Goal: Task Accomplishment & Management: Manage account settings

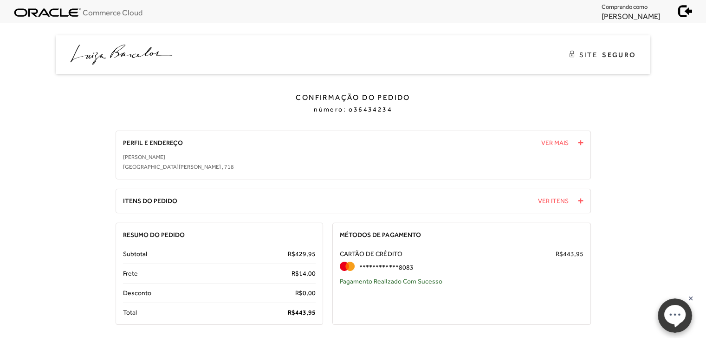
click at [305, 309] on span "443," at bounding box center [301, 311] width 13 height 7
click at [307, 311] on span "443," at bounding box center [301, 311] width 13 height 7
copy span "443, 95"
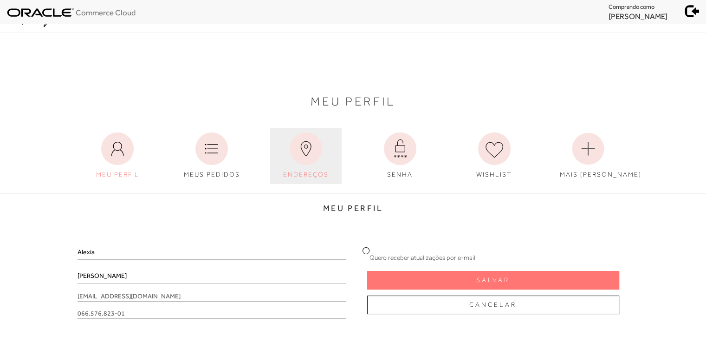
click at [299, 162] on icon at bounding box center [306, 148] width 33 height 33
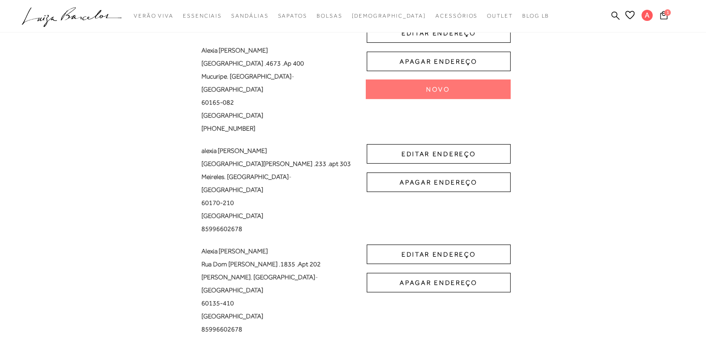
scroll to position [186, 0]
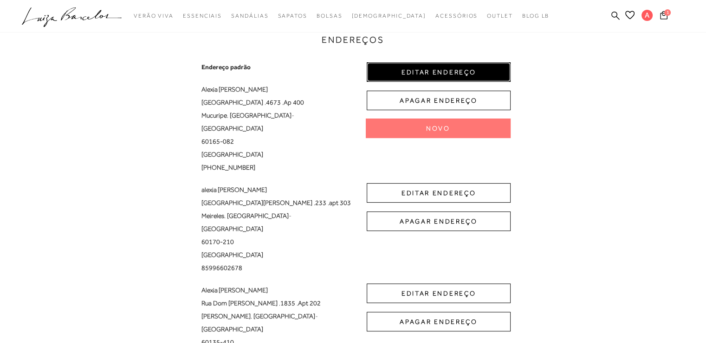
click at [431, 72] on button "EDITAR ENDEREÇO" at bounding box center [439, 72] width 144 height 20
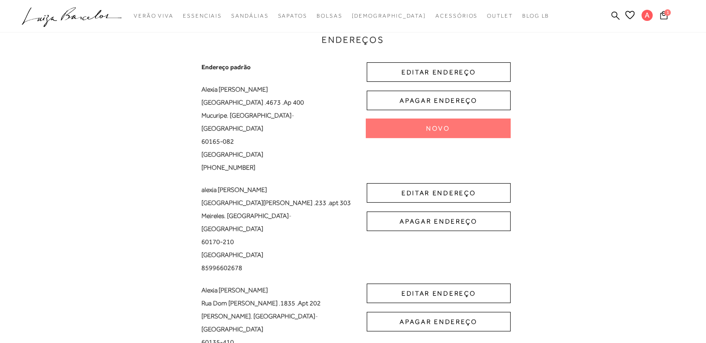
select select "CE"
select select "BR"
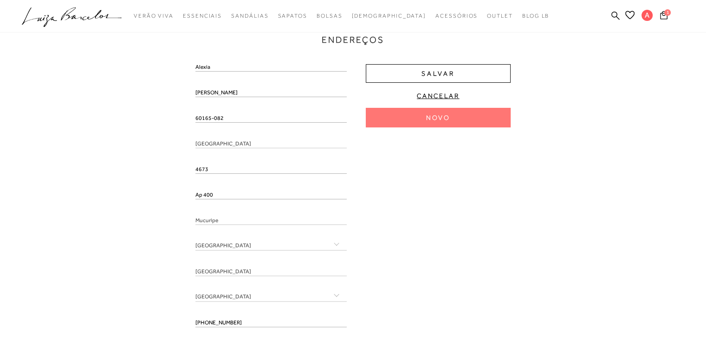
drag, startPoint x: 239, startPoint y: 119, endPoint x: 154, endPoint y: 123, distance: 84.6
click at [154, 123] on div "Endereços Endereço padrão Alexia Tavares duarte Avenida da Abolição , 4673 , Ap…" at bounding box center [353, 171] width 692 height 346
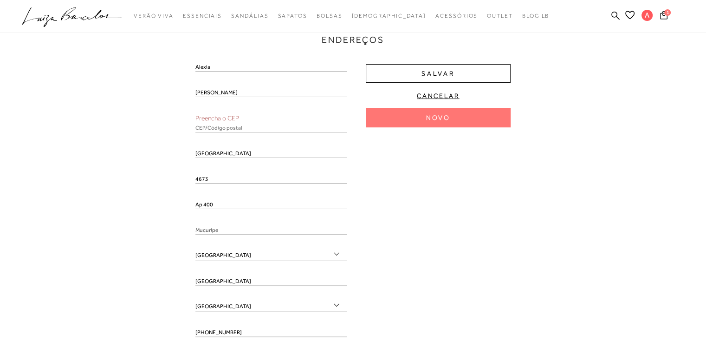
click at [231, 125] on input "text" at bounding box center [271, 127] width 151 height 9
paste input "60165-082"
type input "60165-082"
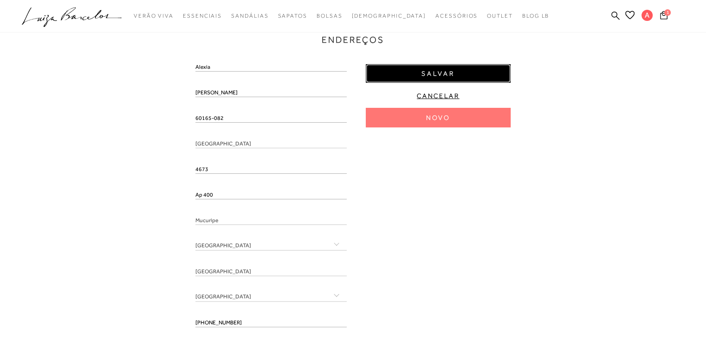
click at [430, 76] on span "Salvar" at bounding box center [438, 73] width 33 height 9
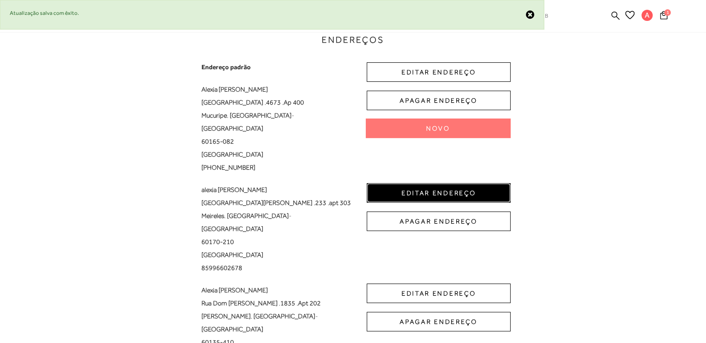
click at [438, 183] on button "EDITAR ENDEREÇO" at bounding box center [439, 193] width 144 height 20
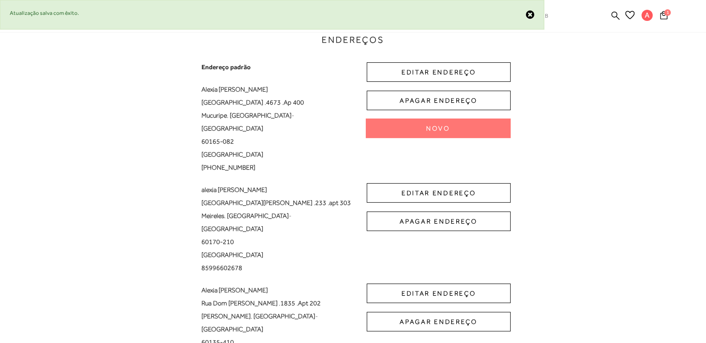
select select "CE"
select select "BR"
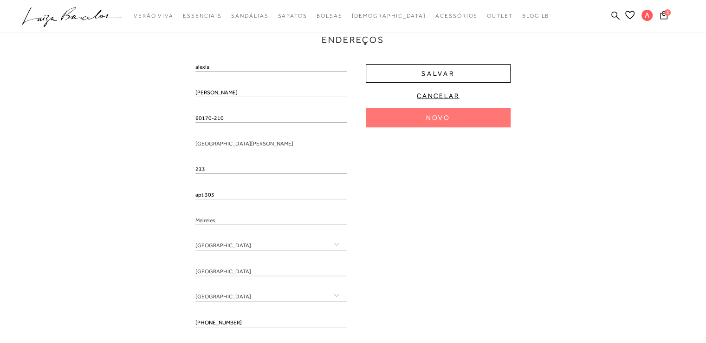
drag, startPoint x: 230, startPoint y: 114, endPoint x: 177, endPoint y: 108, distance: 53.7
click at [177, 108] on div "Endereços Endereço padrão Alexia Tavares duarte Avenida da Abolição , 4673 , Ap…" at bounding box center [353, 185] width 692 height 374
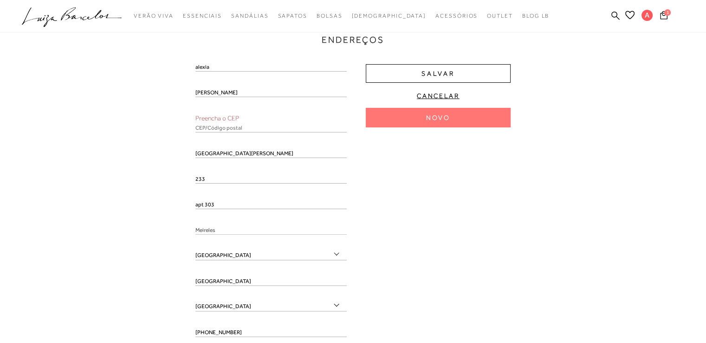
click at [246, 130] on input "text" at bounding box center [271, 127] width 151 height 9
paste input "60170-210"
type input "60170-210"
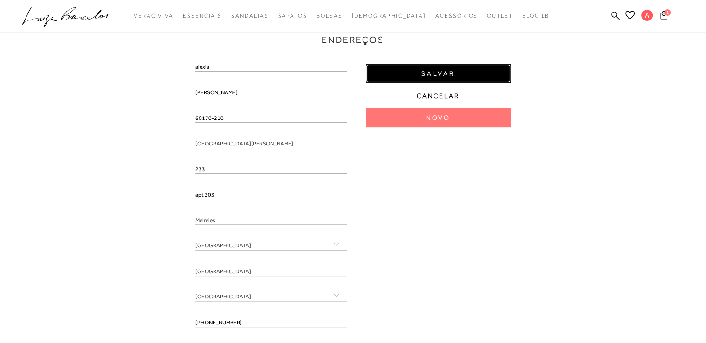
click at [430, 73] on span "Salvar" at bounding box center [438, 73] width 33 height 9
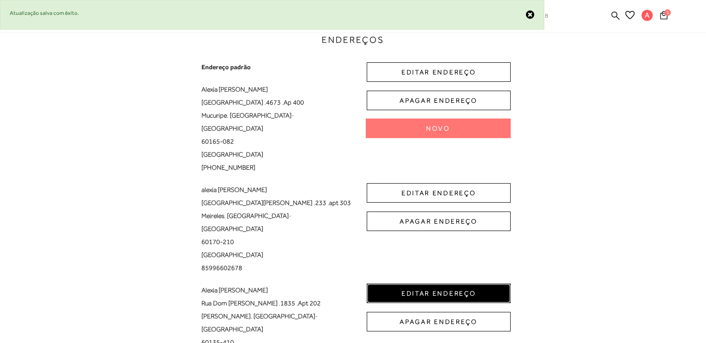
click at [430, 283] on button "EDITAR ENDEREÇO" at bounding box center [439, 293] width 144 height 20
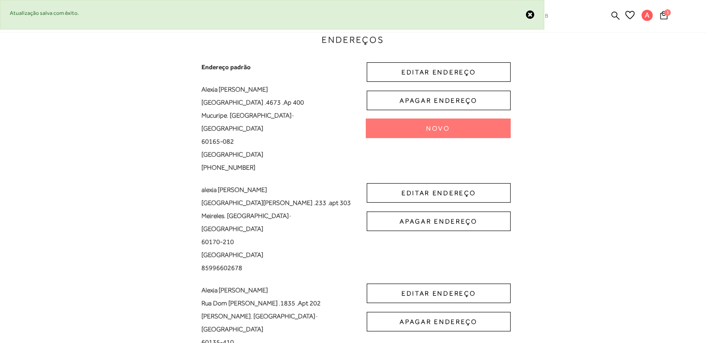
select select "CE"
select select "BR"
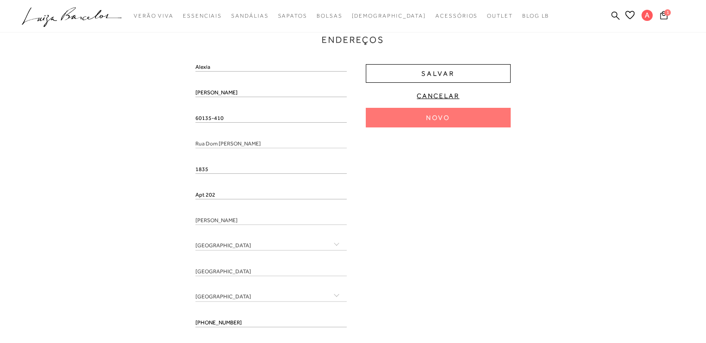
drag, startPoint x: 227, startPoint y: 119, endPoint x: 163, endPoint y: 111, distance: 64.2
click at [163, 111] on div "Endereços Endereço padrão Alexia Tavares duarte Avenida da Abolição , 4673 , Ap…" at bounding box center [353, 185] width 692 height 374
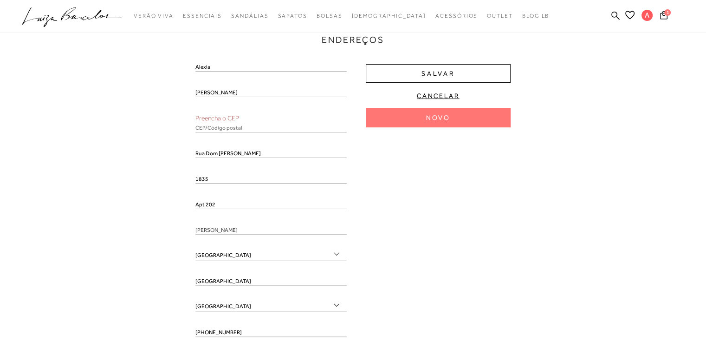
click at [255, 124] on input "text" at bounding box center [271, 127] width 151 height 9
paste input "60135-410"
type input "60135-410"
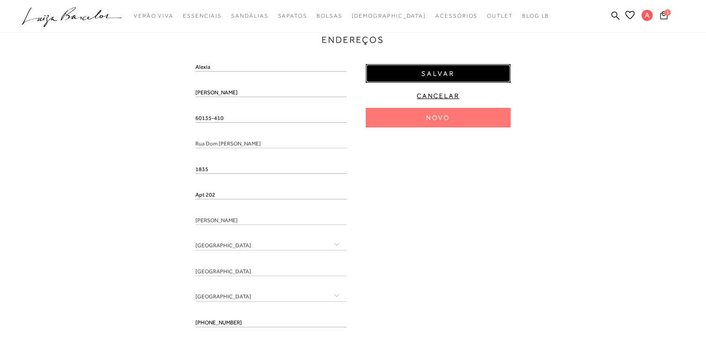
click at [436, 81] on button "Salvar" at bounding box center [438, 73] width 145 height 19
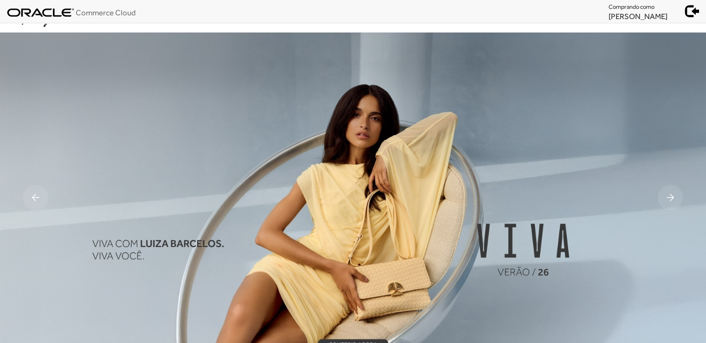
click at [0, 0] on link "Minha Conta" at bounding box center [0, 0] width 0 height 0
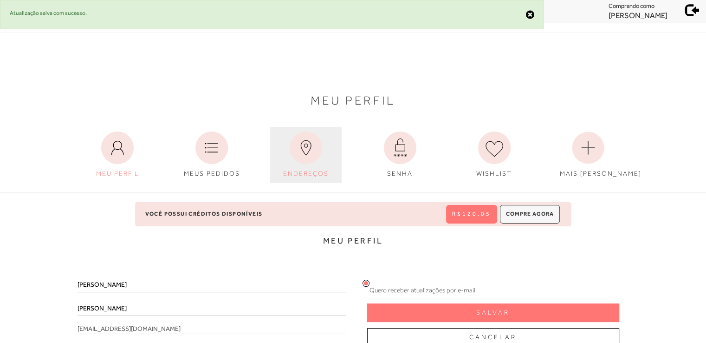
click at [308, 152] on icon at bounding box center [306, 147] width 33 height 33
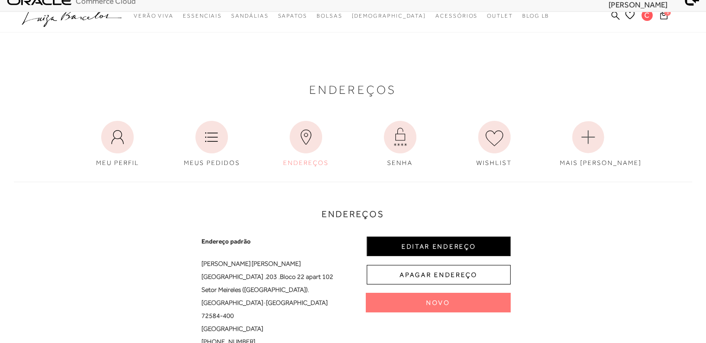
scroll to position [11, 0]
click at [446, 251] on button "EDITAR ENDEREÇO" at bounding box center [439, 247] width 144 height 20
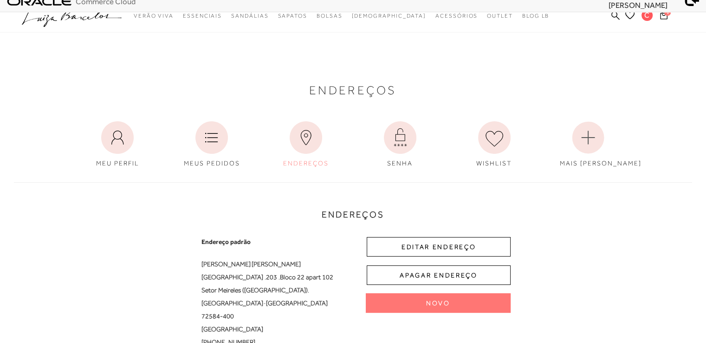
select select "DF"
select select "BR"
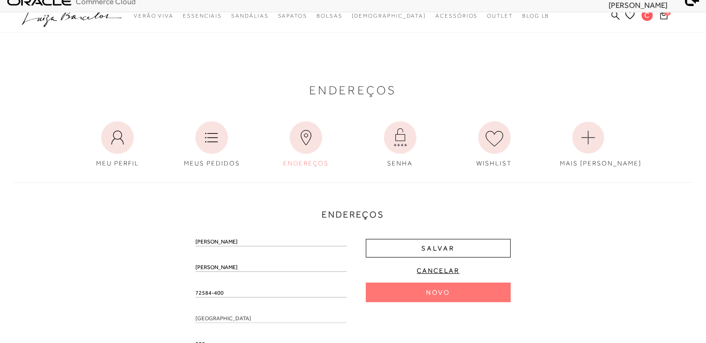
drag, startPoint x: 235, startPoint y: 294, endPoint x: 144, endPoint y: 294, distance: 91.5
click at [144, 294] on div "Endereços Endereço padrão Carla Fernanda Cruz Rua Rua 200 , 203 , Bloco 22 apar…" at bounding box center [353, 346] width 692 height 346
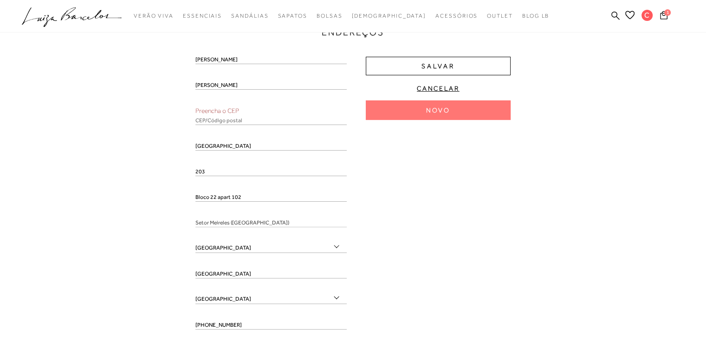
click at [204, 117] on input "text" at bounding box center [271, 120] width 151 height 9
paste input "72584-400"
type input "72584-400"
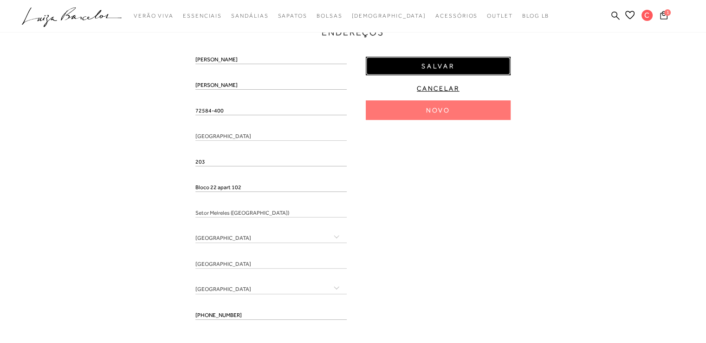
click at [446, 60] on button "Salvar" at bounding box center [438, 66] width 145 height 19
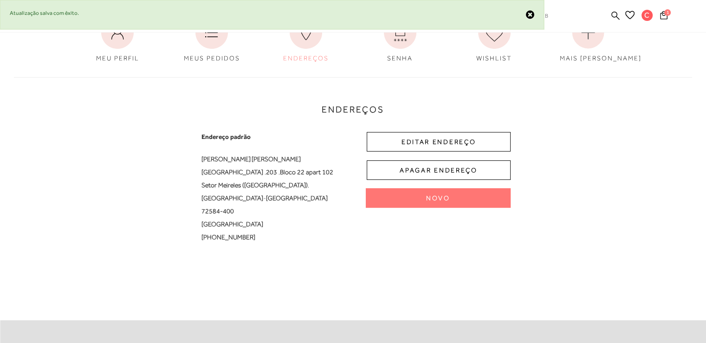
scroll to position [0, 0]
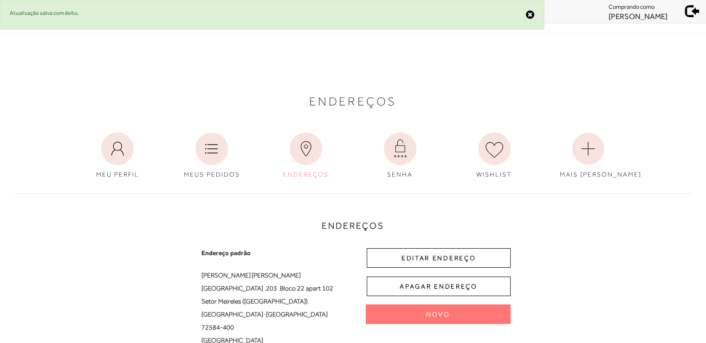
click at [696, 8] on span at bounding box center [692, 9] width 13 height 13
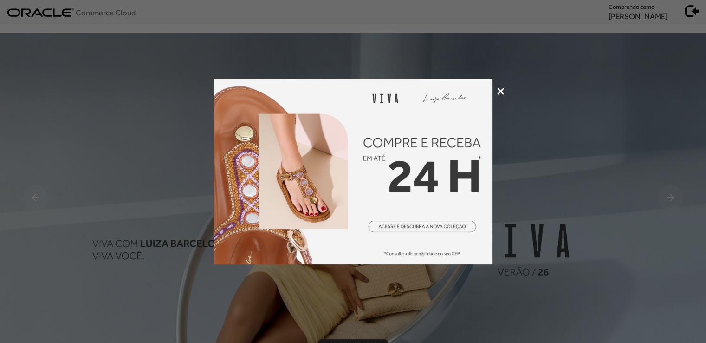
click at [497, 87] on div at bounding box center [353, 171] width 706 height 343
click at [499, 90] on icon at bounding box center [500, 91] width 7 height 7
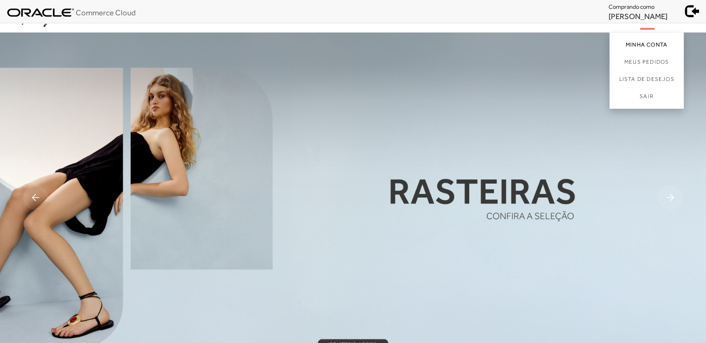
click at [641, 44] on link "Minha Conta" at bounding box center [647, 43] width 74 height 21
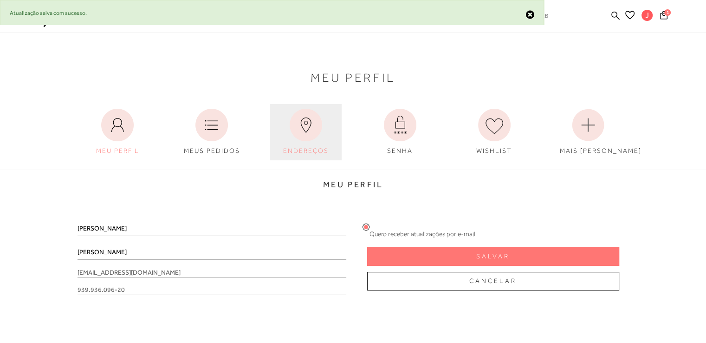
click at [299, 127] on icon at bounding box center [306, 125] width 33 height 33
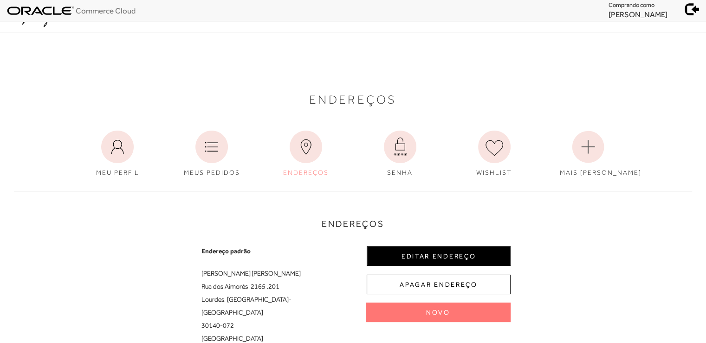
scroll to position [1, 0]
click at [422, 253] on button "EDITAR ENDEREÇO" at bounding box center [439, 257] width 144 height 20
select select "MG"
select select "BR"
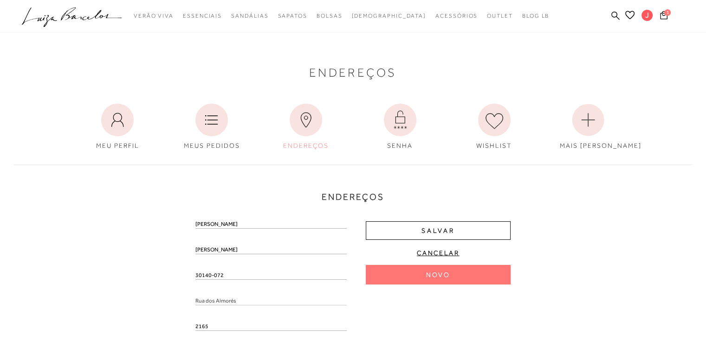
scroll to position [94, 0]
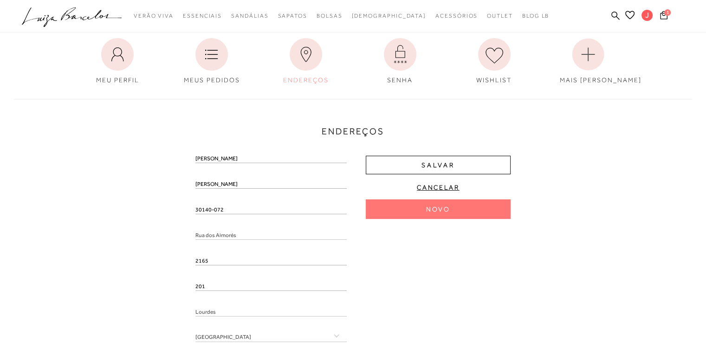
drag, startPoint x: 228, startPoint y: 208, endPoint x: 179, endPoint y: 206, distance: 48.3
click at [179, 206] on div "Endereços Endereço padrão Juliana Miguel Rua dos Aimorés , 2165 , 201 Lourdes ,…" at bounding box center [353, 263] width 692 height 346
click at [224, 216] on input "text" at bounding box center [271, 219] width 151 height 9
paste input "30140-072"
type input "30140-072"
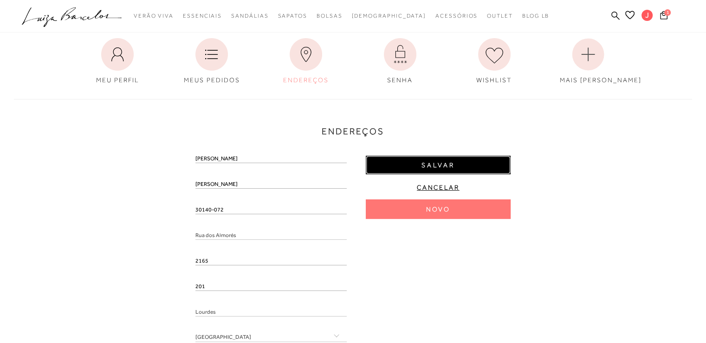
click at [454, 166] on span "Salvar" at bounding box center [438, 165] width 33 height 9
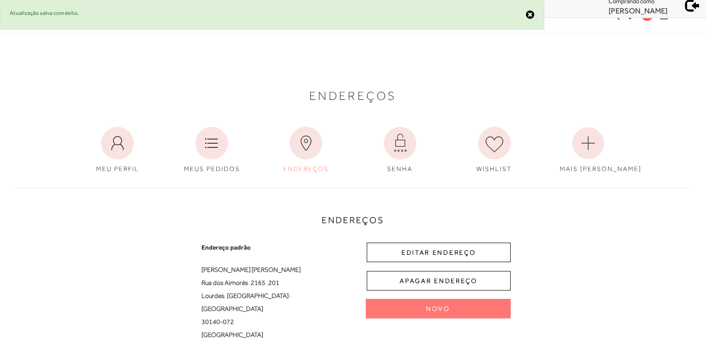
scroll to position [0, 0]
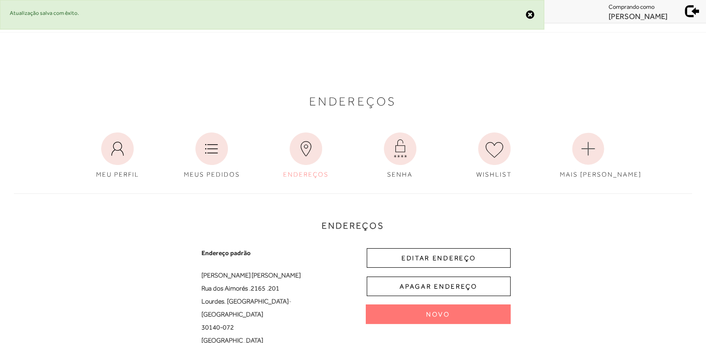
click at [690, 10] on span at bounding box center [692, 9] width 13 height 13
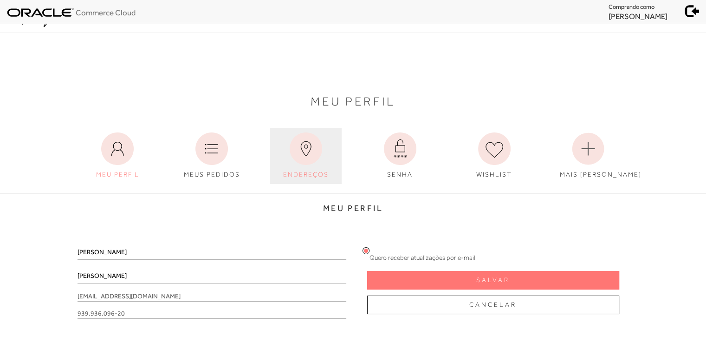
click at [301, 164] on icon at bounding box center [306, 148] width 33 height 33
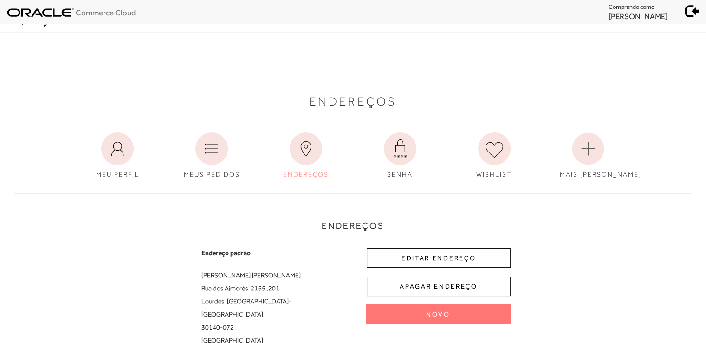
click at [690, 11] on span at bounding box center [692, 9] width 13 height 13
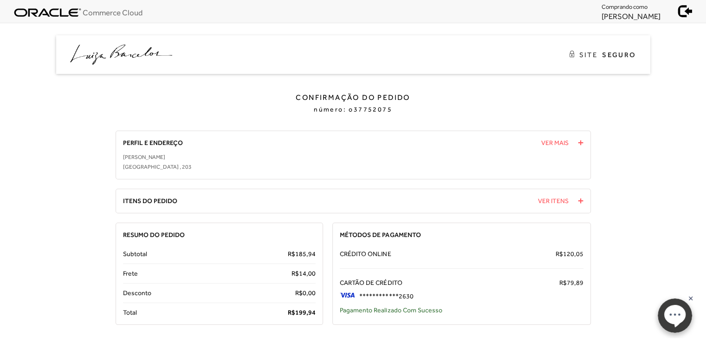
click at [378, 111] on span "o37752075" at bounding box center [371, 108] width 44 height 7
copy span "o37752075"
click at [311, 312] on span "94" at bounding box center [311, 311] width 7 height 7
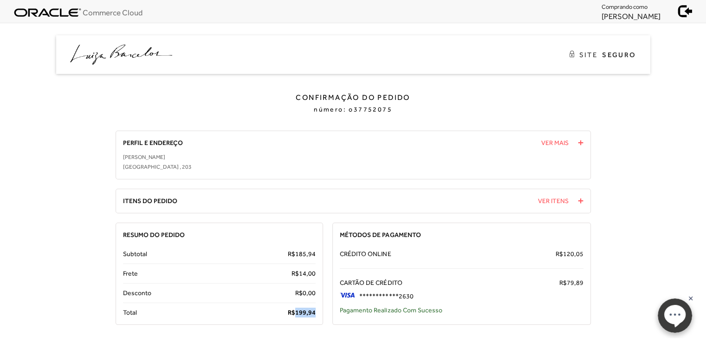
click at [311, 312] on span "94" at bounding box center [311, 311] width 7 height 7
copy span "199, 94"
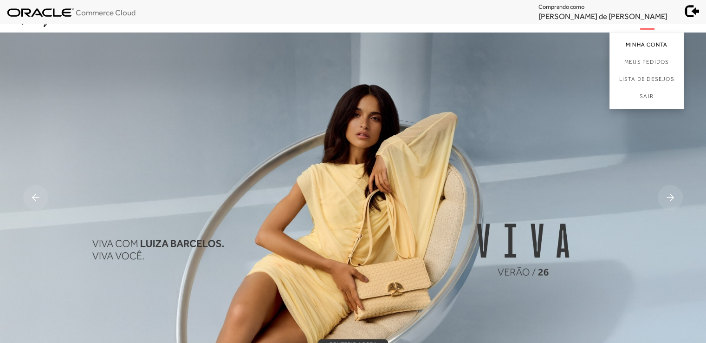
click at [648, 45] on link "Minha Conta" at bounding box center [647, 43] width 74 height 21
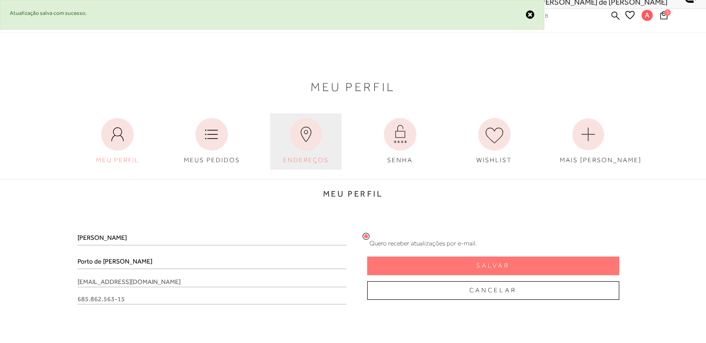
scroll to position [16, 0]
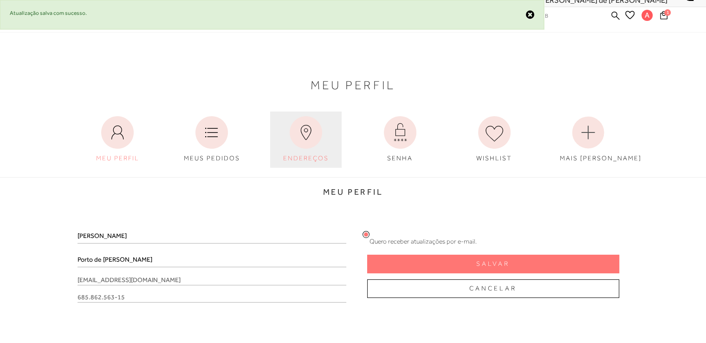
click at [309, 153] on link "ENDEREÇOS" at bounding box center [306, 139] width 72 height 56
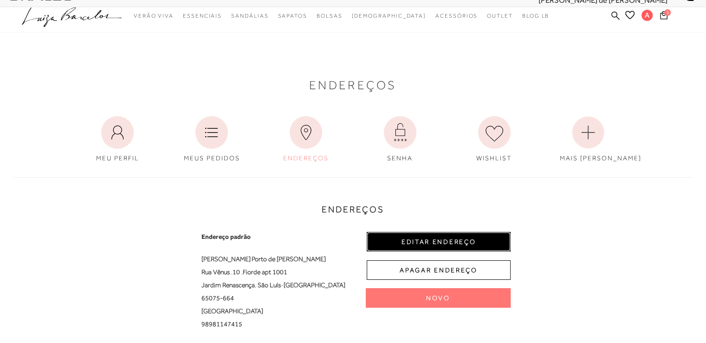
click at [440, 237] on button "EDITAR ENDEREÇO" at bounding box center [439, 242] width 144 height 20
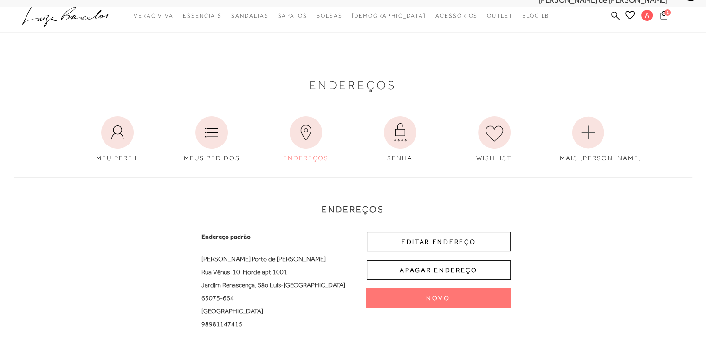
select select "MA"
select select "BR"
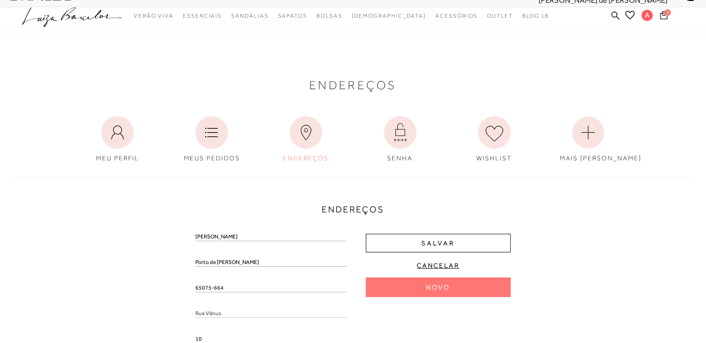
drag, startPoint x: 225, startPoint y: 288, endPoint x: 151, endPoint y: 287, distance: 73.4
click at [151, 287] on div "Endereços Endereço padrão Alessandra Porto de Macedo Costa Rua Vênus , 10 , Fio…" at bounding box center [353, 341] width 692 height 346
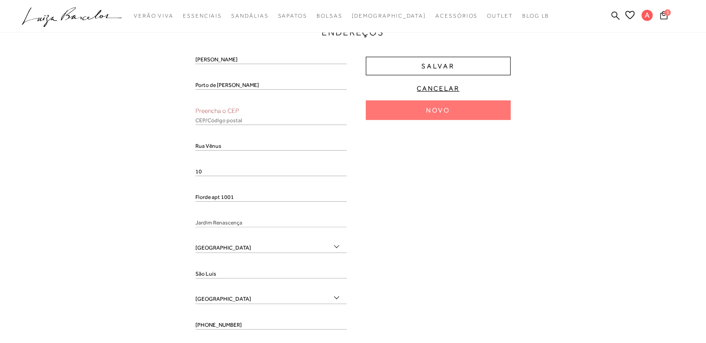
click at [210, 117] on input "text" at bounding box center [271, 120] width 151 height 9
paste input "65075-664"
type input "65075-664"
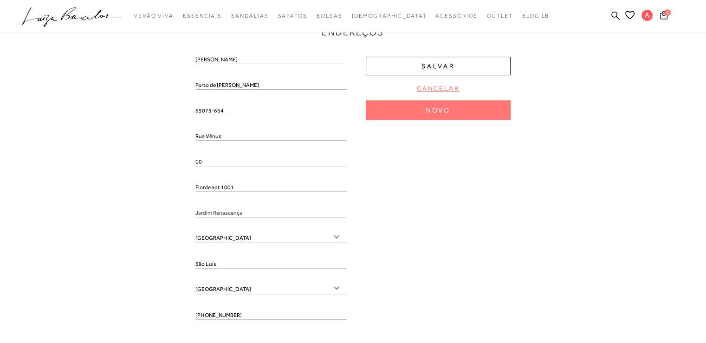
type input "Renascença"
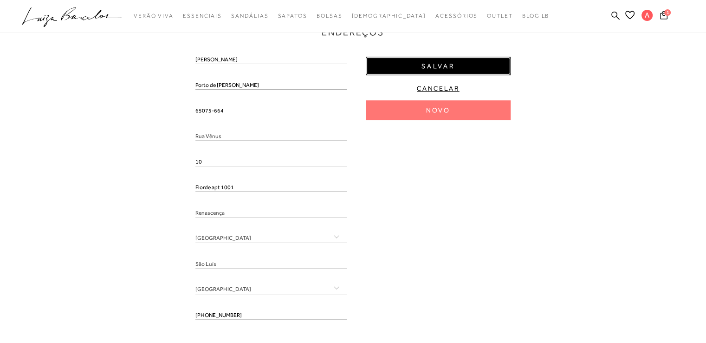
click at [436, 68] on span "Salvar" at bounding box center [438, 66] width 33 height 9
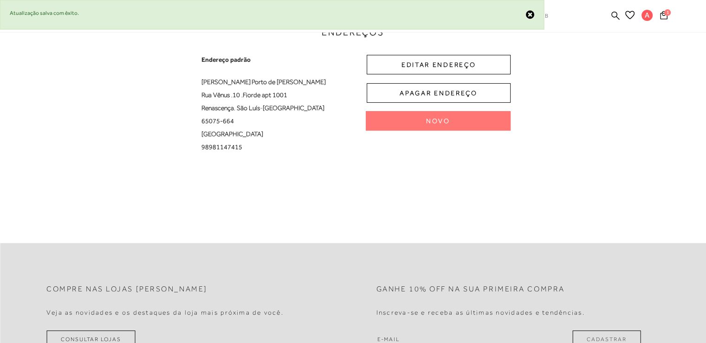
scroll to position [0, 0]
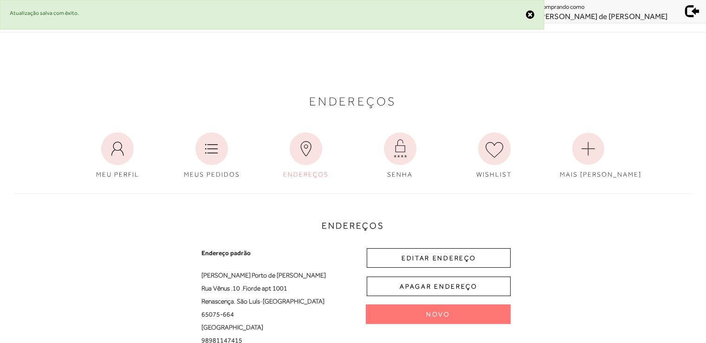
click at [691, 4] on span at bounding box center [692, 9] width 13 height 13
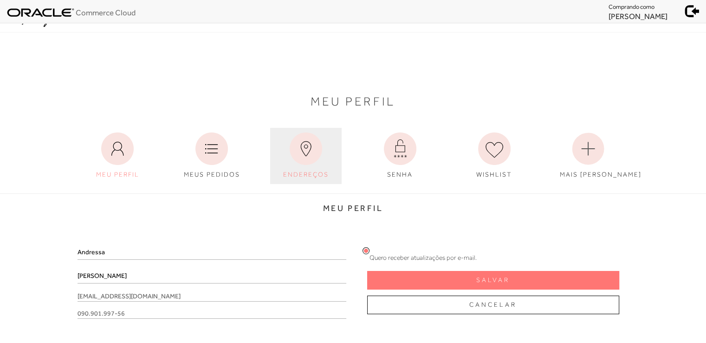
click at [303, 151] on icon at bounding box center [306, 148] width 10 height 15
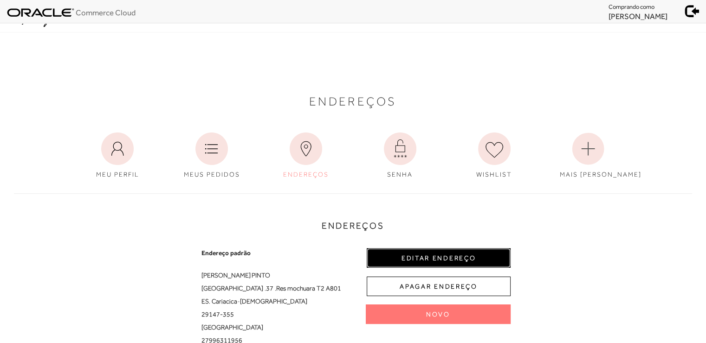
click at [426, 254] on button "EDITAR ENDEREÇO" at bounding box center [439, 258] width 144 height 20
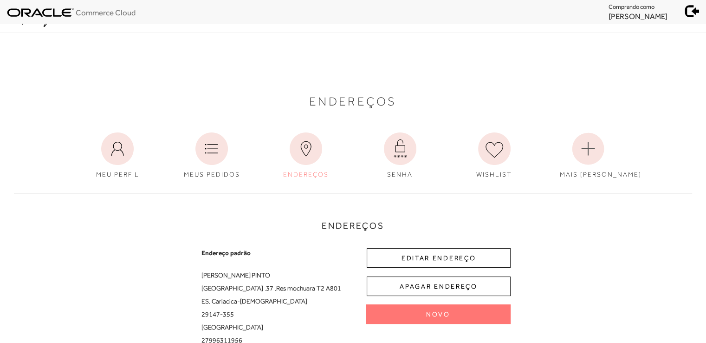
select select "ES"
select select "BR"
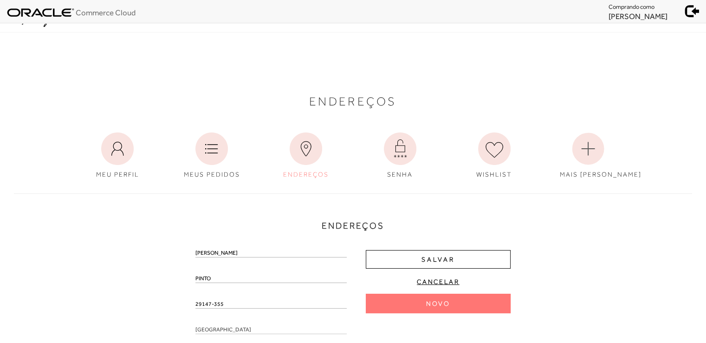
drag, startPoint x: 220, startPoint y: 251, endPoint x: 276, endPoint y: 259, distance: 56.7
click at [276, 259] on div "Andressa Pires Gomes" at bounding box center [271, 256] width 151 height 16
type input "Andressa"
click at [196, 277] on input "PINTO" at bounding box center [271, 278] width 151 height 9
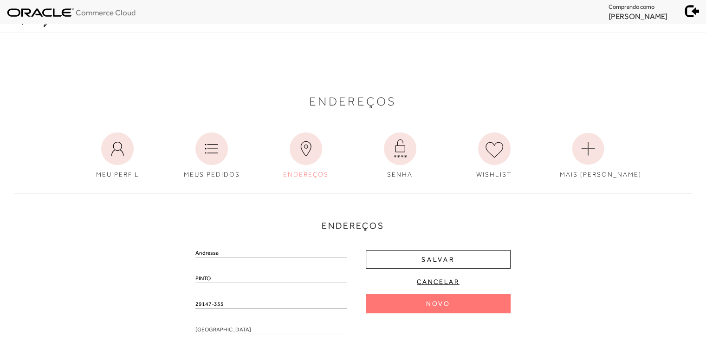
paste input "Pires Gomes"
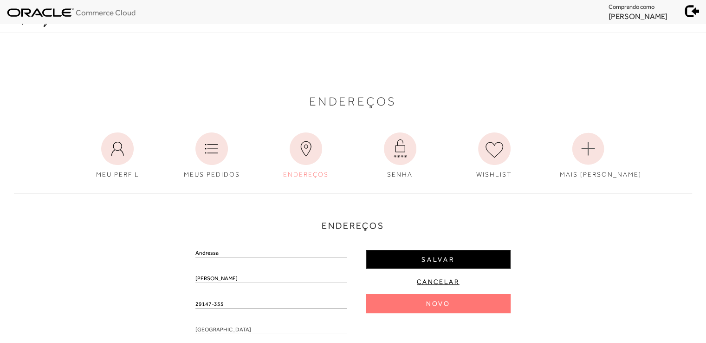
type input "Pires Gomes PINTO"
click at [443, 259] on span "Salvar" at bounding box center [438, 259] width 33 height 9
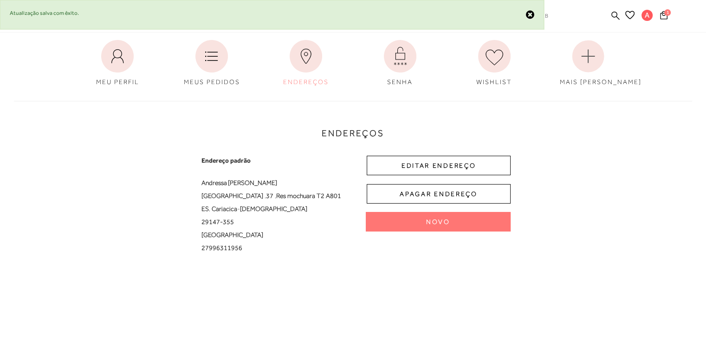
scroll to position [93, 0]
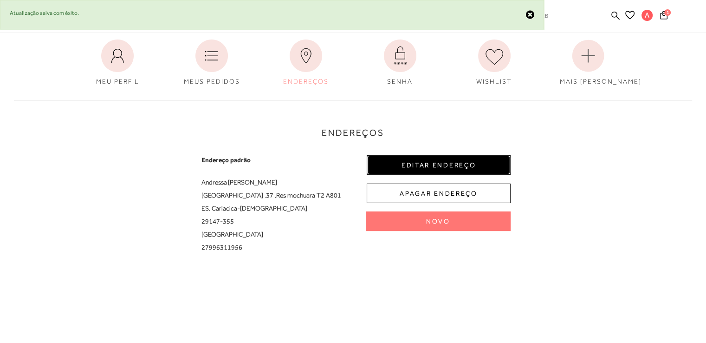
click at [448, 166] on button "EDITAR ENDEREÇO" at bounding box center [439, 165] width 144 height 20
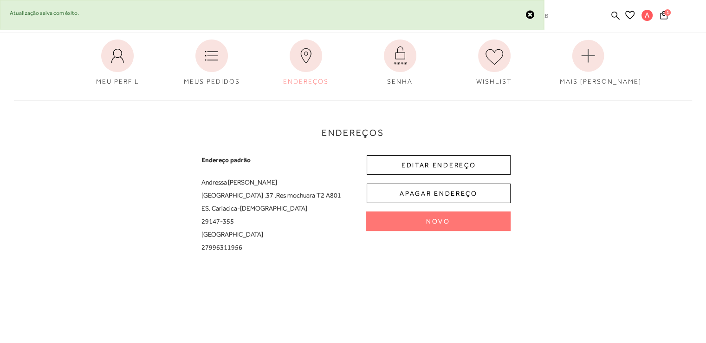
select select "ES"
select select "BR"
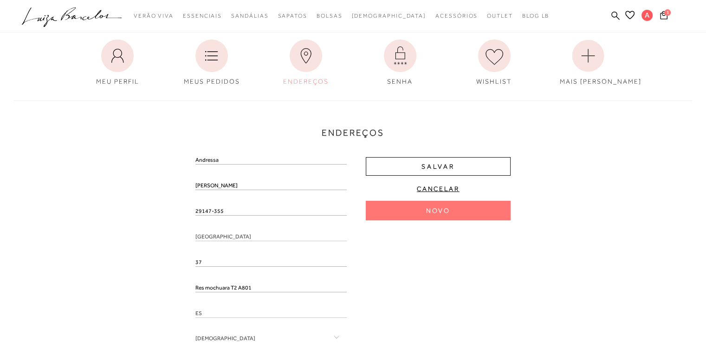
drag, startPoint x: 224, startPoint y: 213, endPoint x: 177, endPoint y: 208, distance: 47.2
click at [177, 208] on div "Endereços Endereço padrão Andressa Pires Gomes PINTO Rua Santa Catarina , 37 , …" at bounding box center [353, 264] width 692 height 346
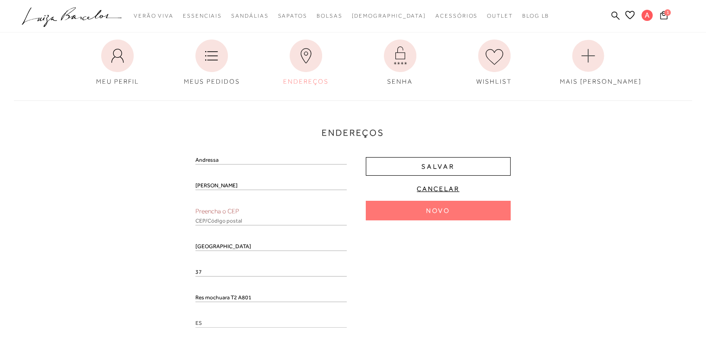
click at [222, 222] on input "text" at bounding box center [271, 220] width 151 height 9
paste input "29147-355"
type input "29147-355"
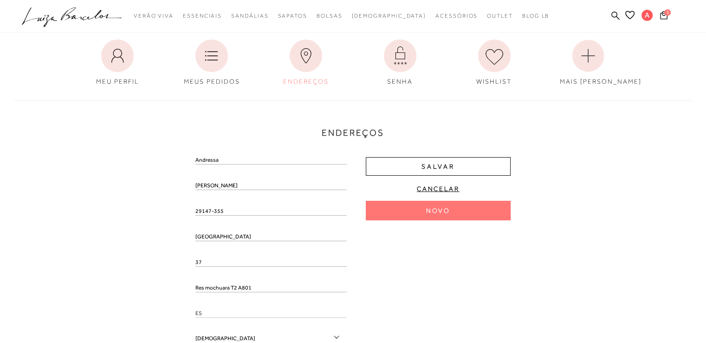
type input "Dom Bosco"
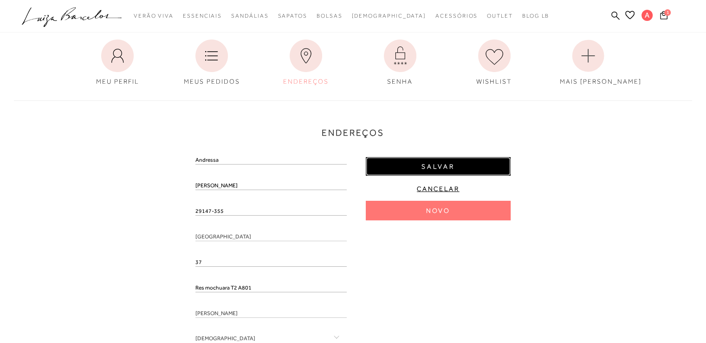
click at [437, 167] on span "Salvar" at bounding box center [438, 166] width 33 height 9
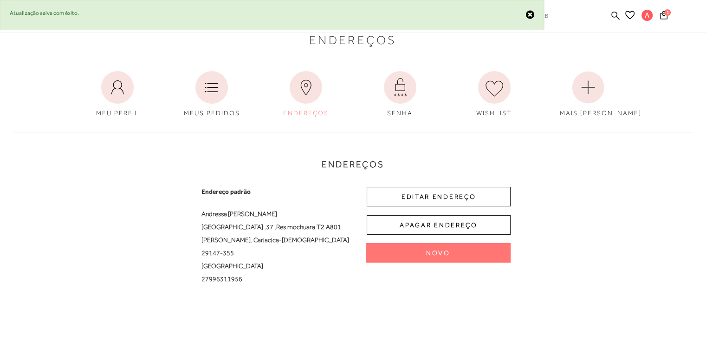
scroll to position [0, 0]
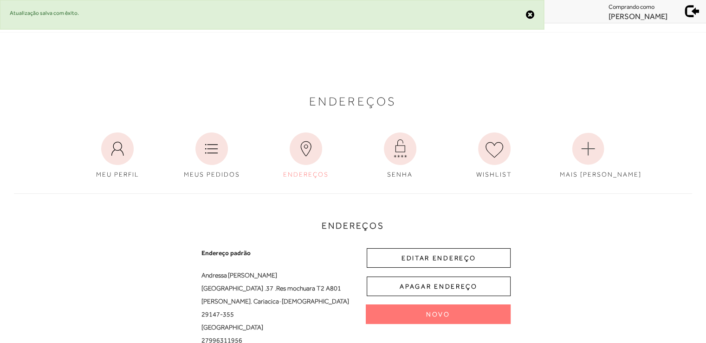
click at [689, 6] on span at bounding box center [692, 9] width 13 height 13
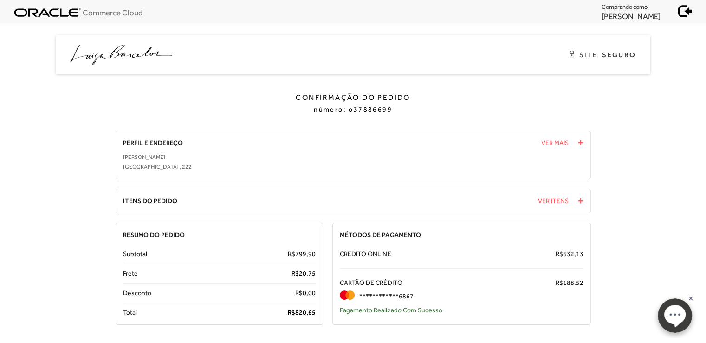
click at [370, 110] on span "o37886699" at bounding box center [371, 108] width 44 height 7
copy span "o37886699"
click at [305, 308] on span "820," at bounding box center [301, 311] width 13 height 7
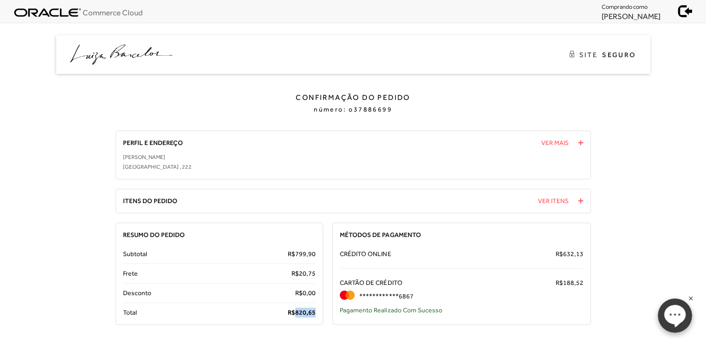
copy span "820, 65"
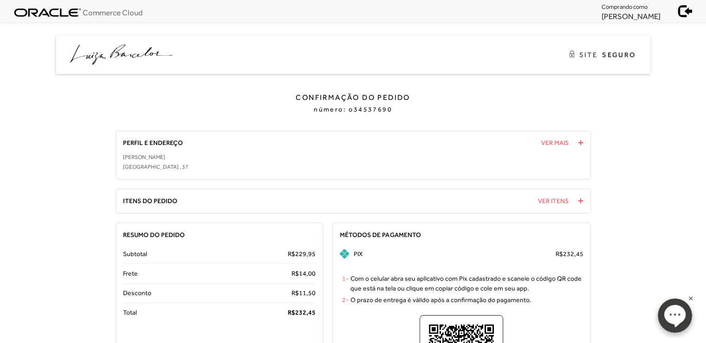
click at [379, 106] on span "o34537690" at bounding box center [371, 108] width 44 height 7
copy span "o34537690"
click at [304, 314] on span "232," at bounding box center [301, 311] width 13 height 7
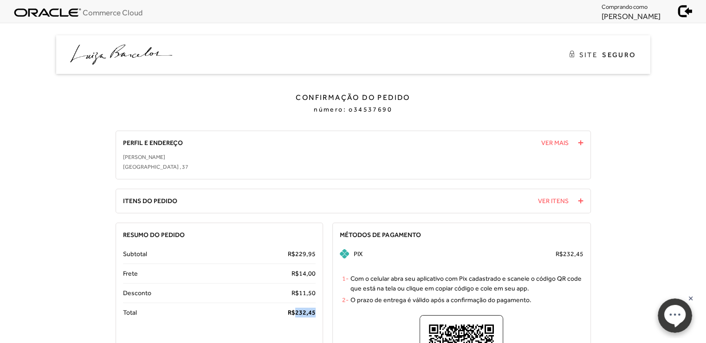
click at [304, 314] on span "232," at bounding box center [301, 311] width 13 height 7
copy span "232, 45"
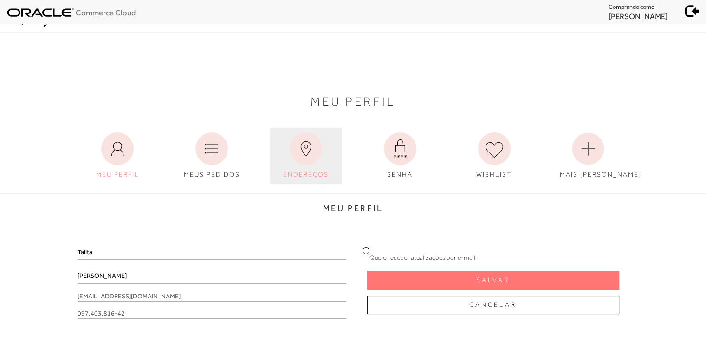
click at [288, 175] on span "ENDEREÇOS" at bounding box center [306, 173] width 46 height 7
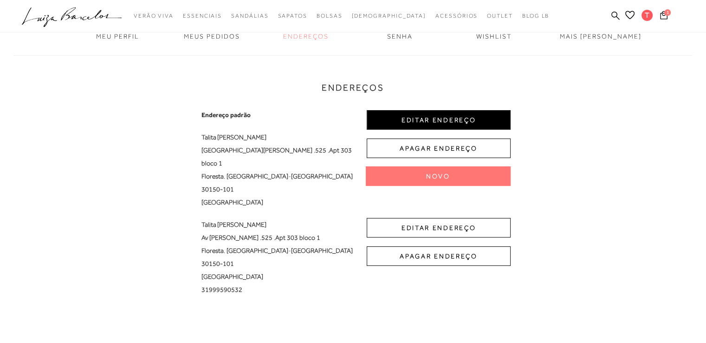
scroll to position [139, 0]
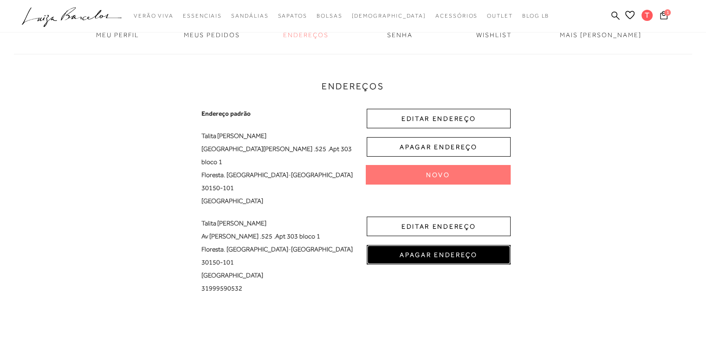
click at [425, 245] on button "APAGAR ENDEREÇO" at bounding box center [439, 255] width 144 height 20
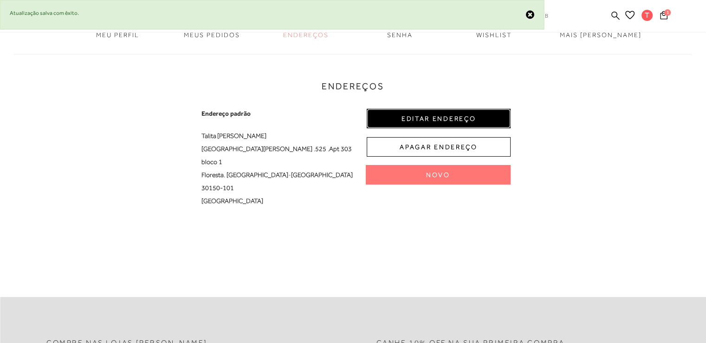
click at [458, 113] on button "EDITAR ENDEREÇO" at bounding box center [439, 119] width 144 height 20
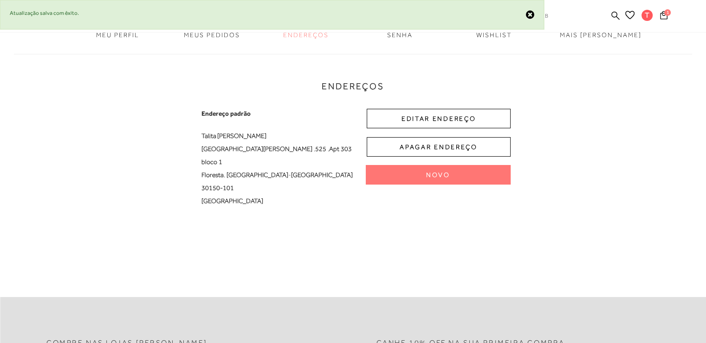
select select "MG"
select select "BR"
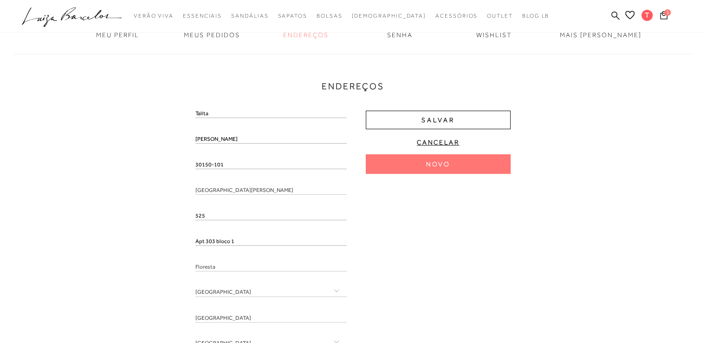
drag, startPoint x: 227, startPoint y: 166, endPoint x: 165, endPoint y: 146, distance: 64.8
click at [165, 146] on div "Endereços Endereço padrão [PERSON_NAME] [GEOGRAPHIC_DATA][PERSON_NAME] , 525 , …" at bounding box center [353, 218] width 692 height 346
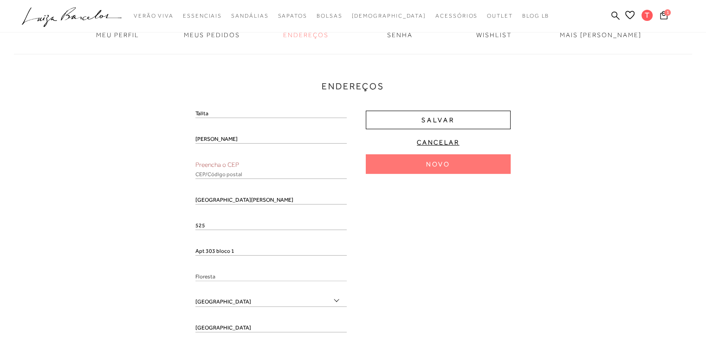
click at [227, 171] on input "text" at bounding box center [271, 174] width 151 height 9
paste input "30150-101"
type input "30150-101"
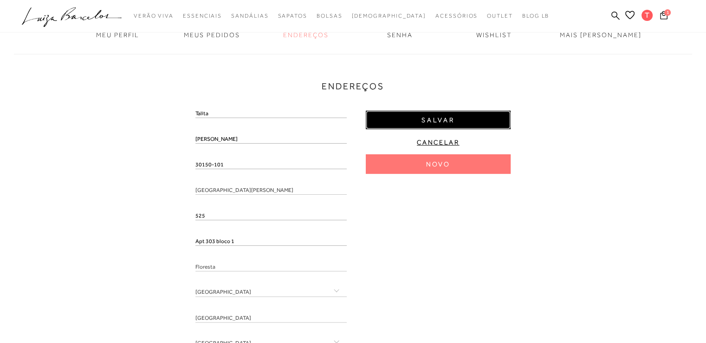
click at [434, 119] on span "Salvar" at bounding box center [438, 120] width 33 height 9
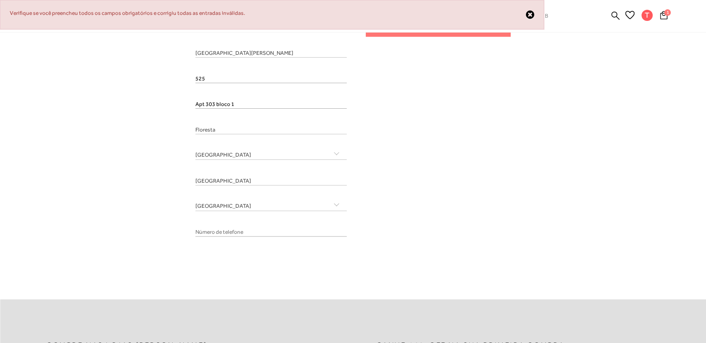
scroll to position [279, 0]
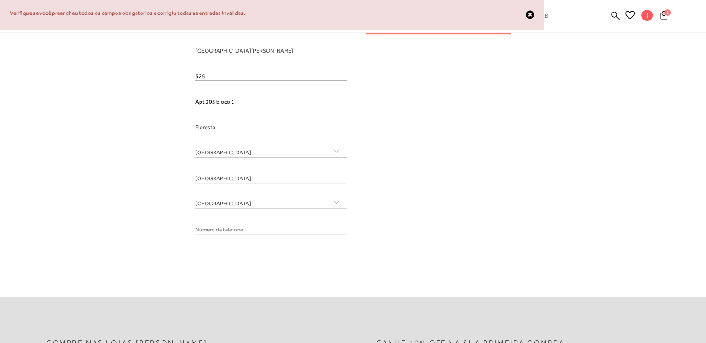
click at [279, 234] on input "tel" at bounding box center [271, 229] width 151 height 9
paste input "[PHONE_NUMBER]"
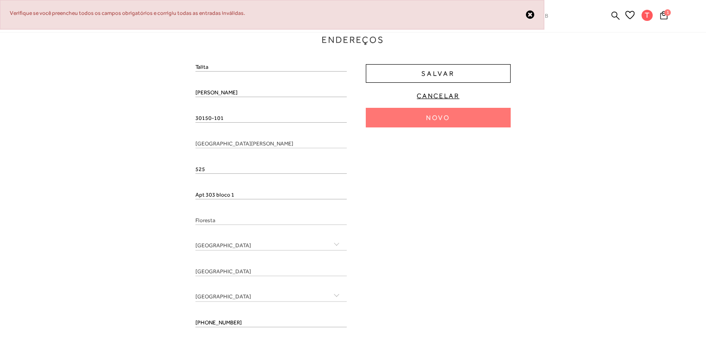
scroll to position [186, 0]
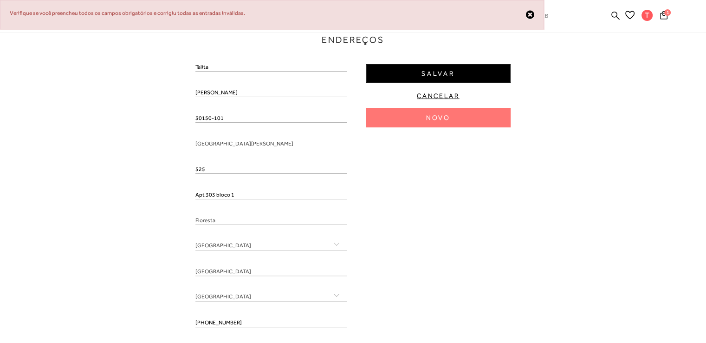
type input "[PHONE_NUMBER]"
click at [485, 72] on button "Salvar" at bounding box center [438, 73] width 145 height 19
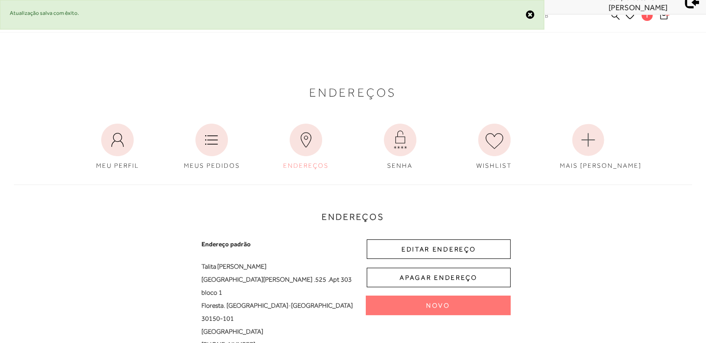
scroll to position [0, 0]
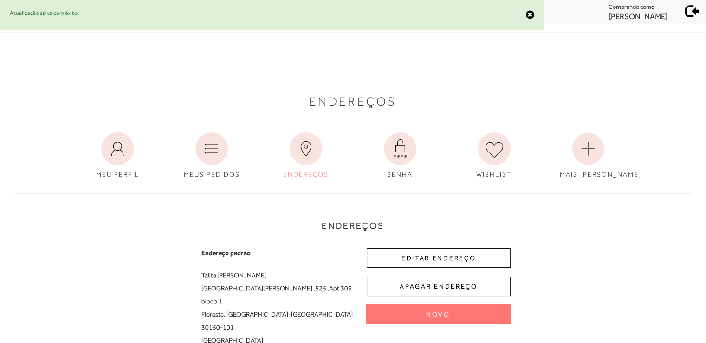
click at [694, 11] on span at bounding box center [692, 9] width 13 height 13
